Goal: Task Accomplishment & Management: Complete application form

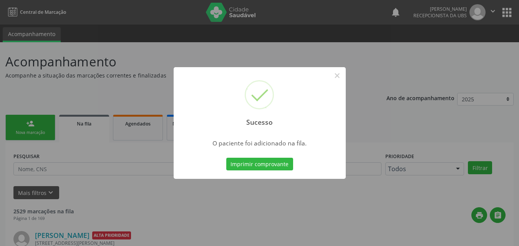
scroll to position [7, 0]
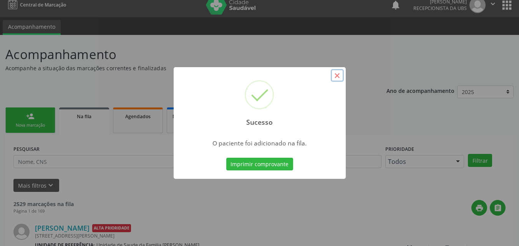
click at [338, 80] on button "×" at bounding box center [337, 75] width 13 height 13
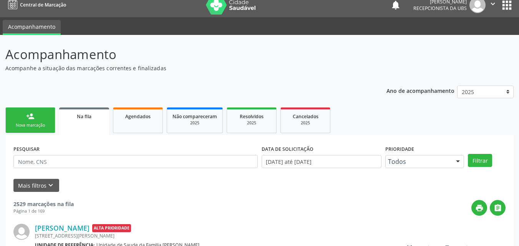
click at [39, 118] on link "person_add Nova marcação" at bounding box center [30, 121] width 50 height 26
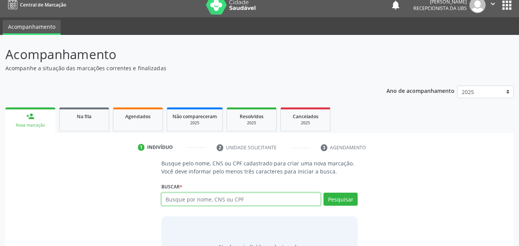
click at [189, 198] on input "text" at bounding box center [241, 199] width 160 height 13
type input "709601623308375"
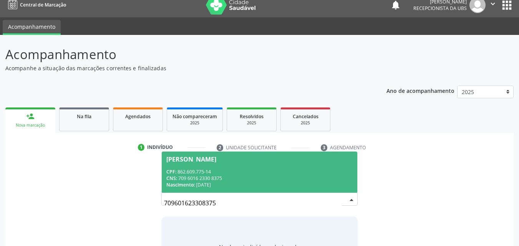
click at [243, 179] on div "CNS: 709 6016 2330 8375" at bounding box center [259, 178] width 187 height 7
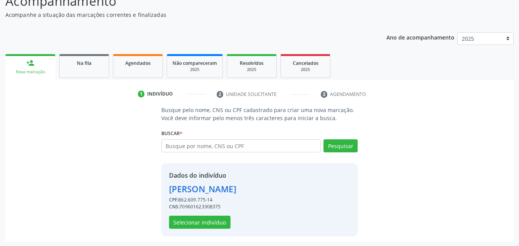
scroll to position [62, 0]
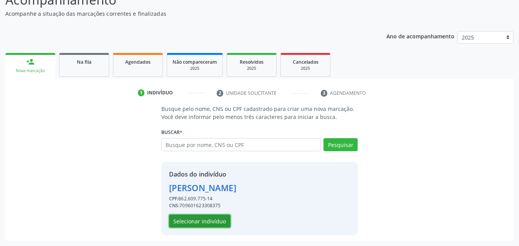
click at [221, 227] on button "Selecionar indivíduo" at bounding box center [199, 221] width 61 height 13
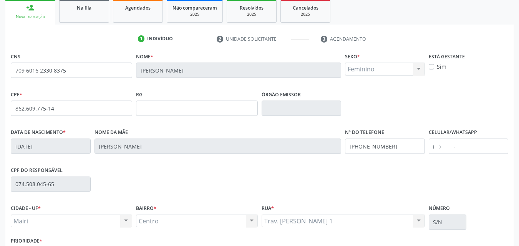
scroll to position [139, 0]
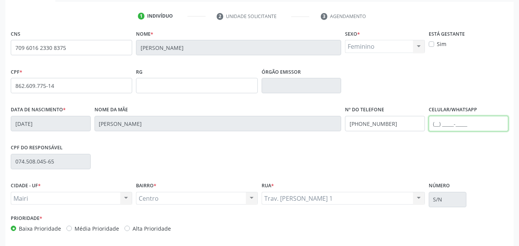
click at [452, 123] on input "text" at bounding box center [469, 123] width 80 height 15
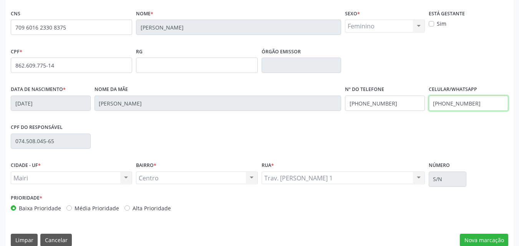
scroll to position [170, 0]
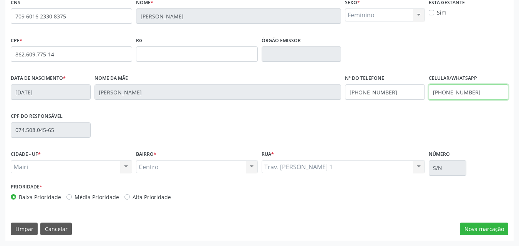
type input "[PHONE_NUMBER]"
click at [165, 196] on label "Alta Prioridade" at bounding box center [152, 197] width 38 height 8
click at [130, 196] on input "Alta Prioridade" at bounding box center [126, 196] width 5 height 7
radio input "true"
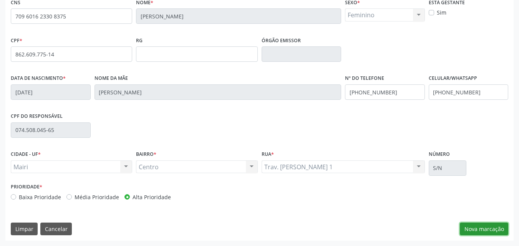
click at [493, 229] on button "Nova marcação" at bounding box center [484, 229] width 48 height 13
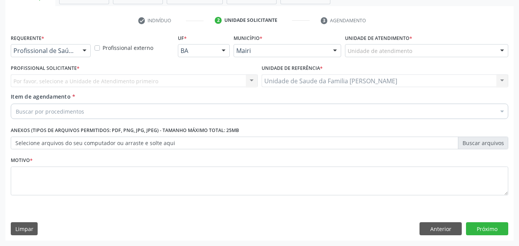
scroll to position [134, 0]
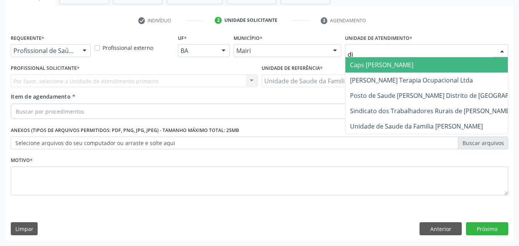
type input "dil"
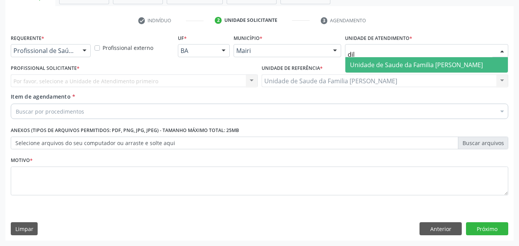
click at [378, 58] on span "Unidade de Saude da Familia [PERSON_NAME]" at bounding box center [426, 64] width 162 height 15
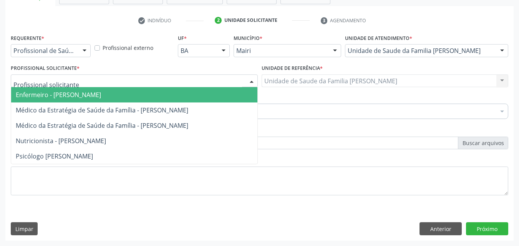
click at [51, 76] on div at bounding box center [134, 81] width 247 height 13
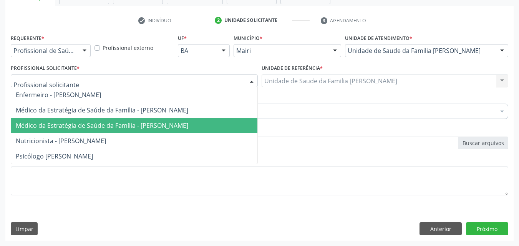
click at [88, 128] on span "Médico da Estratégia de Saúde da Família - [PERSON_NAME]" at bounding box center [102, 125] width 172 height 8
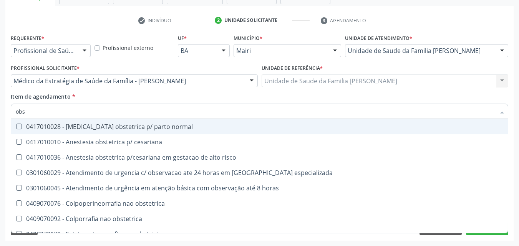
type input "obst"
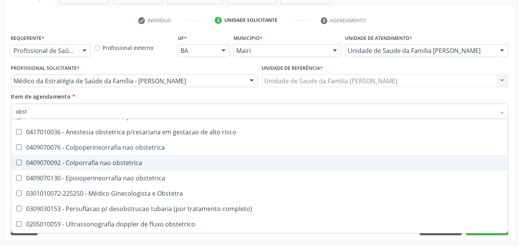
scroll to position [38, 0]
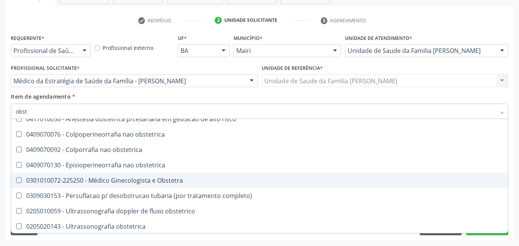
click at [133, 177] on div "0301010072-225250 - Médico Ginecologista e Obstetra" at bounding box center [259, 180] width 487 height 6
checkbox Obstetra "true"
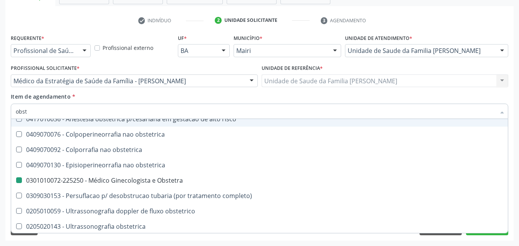
click at [228, 98] on div "Item de agendamento * obst Desfazer seleção 0417010028 - [MEDICAL_DATA] obstetr…" at bounding box center [259, 105] width 497 height 24
checkbox cesariana "true"
checkbox Obstetra "false"
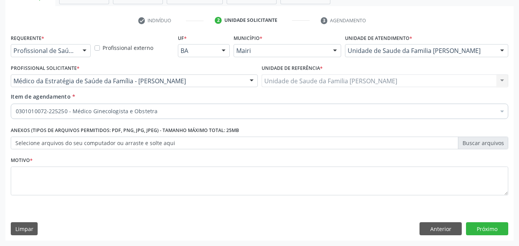
scroll to position [0, 0]
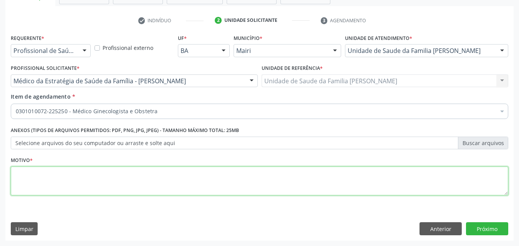
click at [78, 178] on textarea at bounding box center [259, 181] width 497 height 29
type textarea "sangramento sem melhoras"
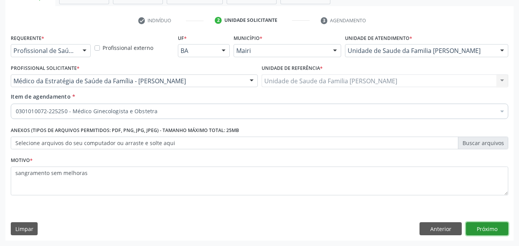
click at [495, 230] on button "Próximo" at bounding box center [487, 228] width 42 height 13
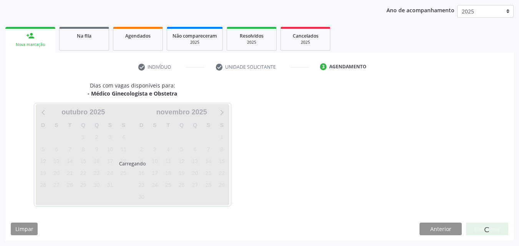
scroll to position [111, 0]
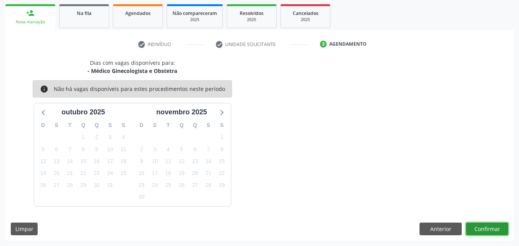
click at [495, 230] on button "Confirmar" at bounding box center [487, 229] width 42 height 13
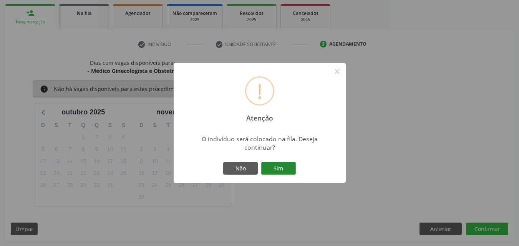
click at [276, 169] on button "Sim" at bounding box center [278, 168] width 35 height 13
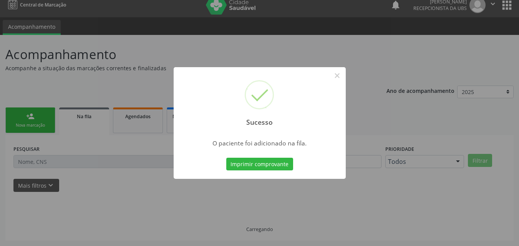
scroll to position [7, 0]
click at [337, 78] on button "×" at bounding box center [337, 75] width 13 height 13
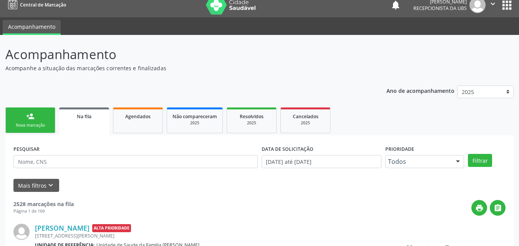
click at [46, 121] on link "person_add Nova marcação" at bounding box center [30, 121] width 50 height 26
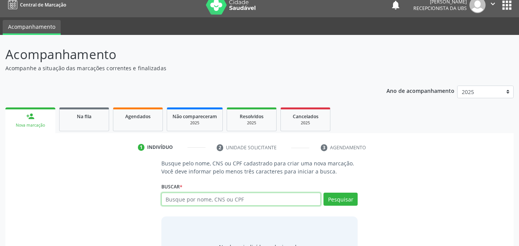
click at [210, 195] on input "text" at bounding box center [241, 199] width 160 height 13
type input "709601623308375"
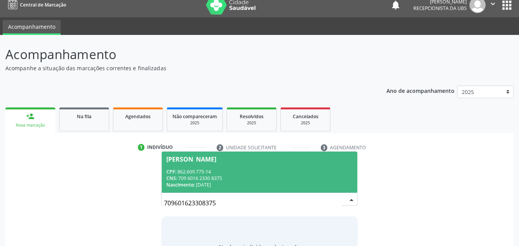
click at [223, 181] on div "CNS: 709 6016 2330 8375" at bounding box center [259, 178] width 187 height 7
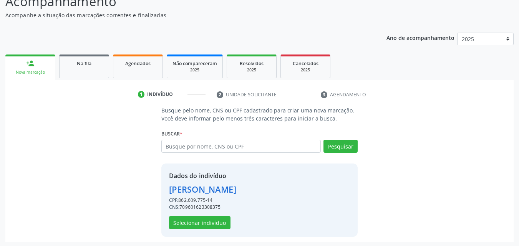
scroll to position [62, 0]
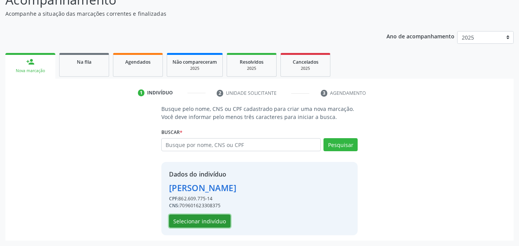
click at [217, 219] on button "Selecionar indivíduo" at bounding box center [199, 221] width 61 height 13
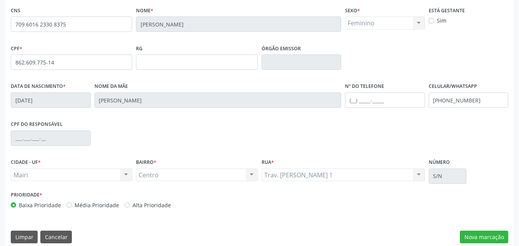
scroll to position [170, 0]
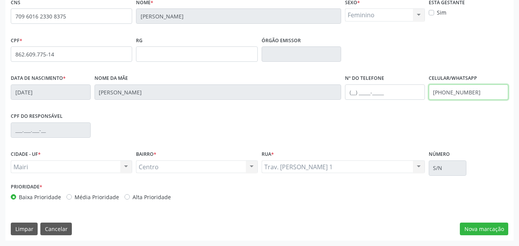
click at [481, 91] on input "[PHONE_NUMBER]" at bounding box center [469, 91] width 80 height 15
type input "[PHONE_NUMBER]"
click at [142, 197] on label "Alta Prioridade" at bounding box center [152, 197] width 38 height 8
click at [130, 197] on input "Alta Prioridade" at bounding box center [126, 196] width 5 height 7
radio input "true"
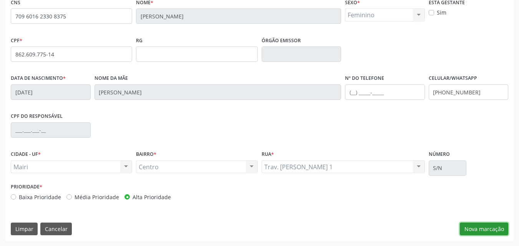
click at [498, 230] on button "Nova marcação" at bounding box center [484, 229] width 48 height 13
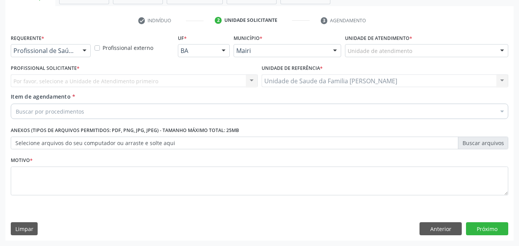
scroll to position [134, 0]
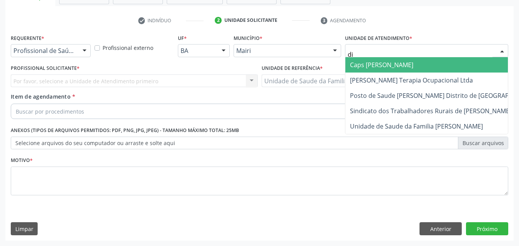
type input "dil"
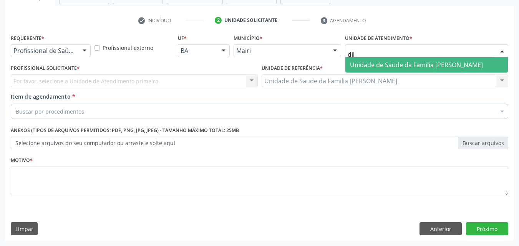
click at [381, 67] on span "Unidade de Saude da Familia [PERSON_NAME]" at bounding box center [416, 65] width 133 height 8
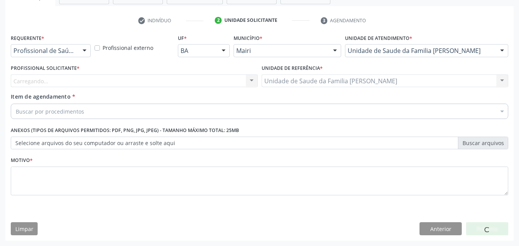
click at [38, 75] on div "Carregando... Nenhum resultado encontrado para: " " Não há nenhuma opção para s…" at bounding box center [134, 81] width 247 height 13
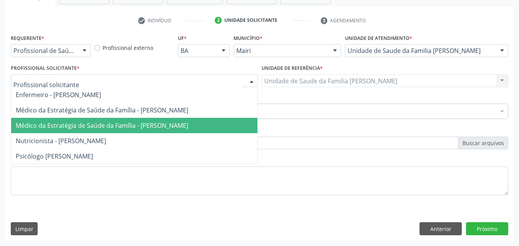
click at [44, 119] on span "Médico da Estratégia de Saúde da Família - [PERSON_NAME]" at bounding box center [134, 125] width 246 height 15
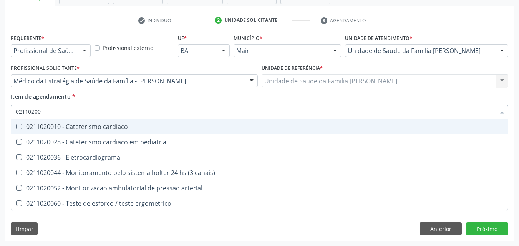
type input "021102003"
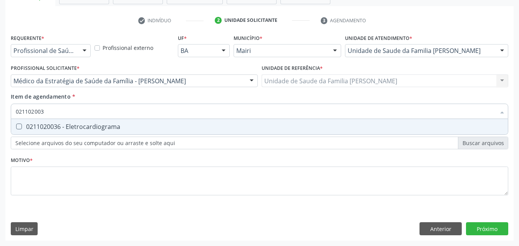
click at [50, 127] on div "0211020036 - Eletrocardiograma" at bounding box center [259, 127] width 487 height 6
checkbox Eletrocardiograma "true"
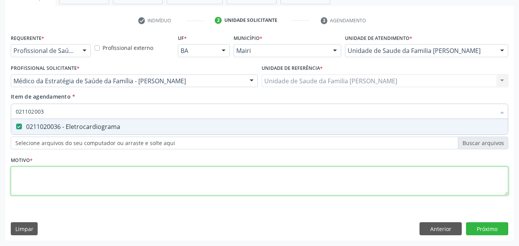
click at [51, 180] on div "Requerente * Profissional de Saúde Profissional de Saúde Paciente Nenhum result…" at bounding box center [259, 119] width 497 height 174
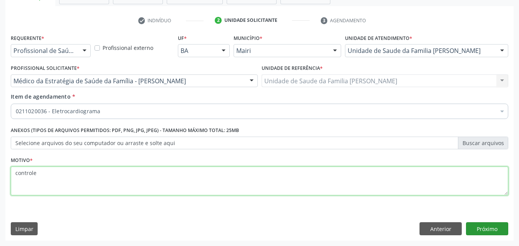
type textarea "controle"
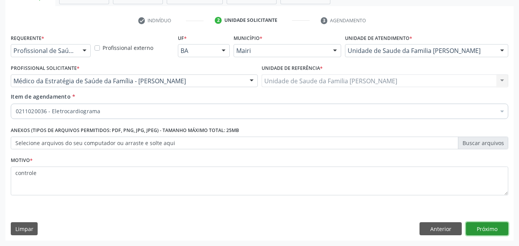
click at [500, 230] on button "Próximo" at bounding box center [487, 228] width 42 height 13
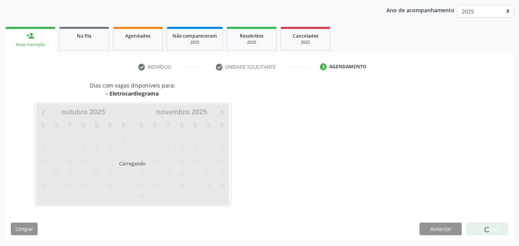
scroll to position [111, 0]
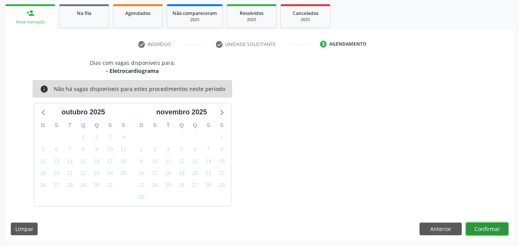
click at [499, 230] on button "Confirmar" at bounding box center [487, 229] width 42 height 13
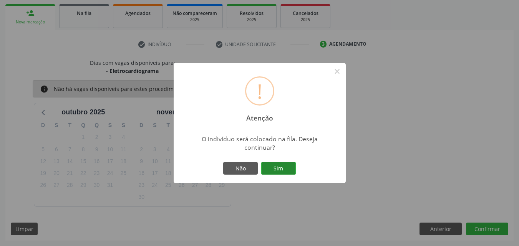
click at [295, 167] on button "Sim" at bounding box center [278, 168] width 35 height 13
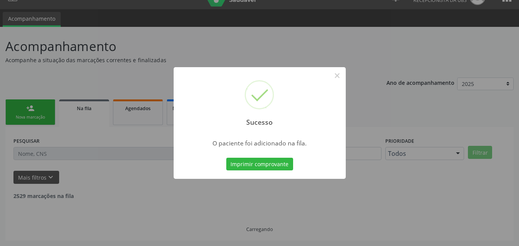
scroll to position [7, 0]
